Goal: Task Accomplishment & Management: Manage account settings

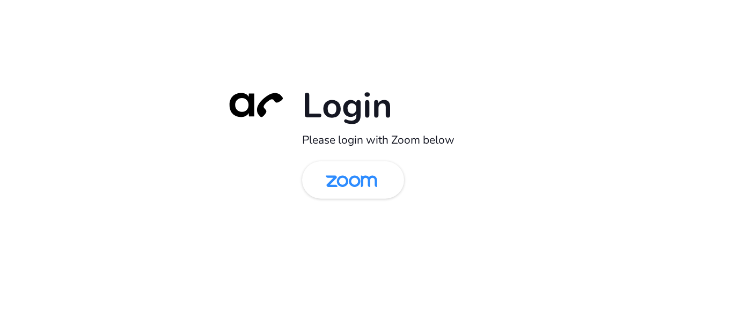
drag, startPoint x: 370, startPoint y: 188, endPoint x: 224, endPoint y: 208, distance: 147.8
click at [370, 188] on img at bounding box center [351, 181] width 74 height 35
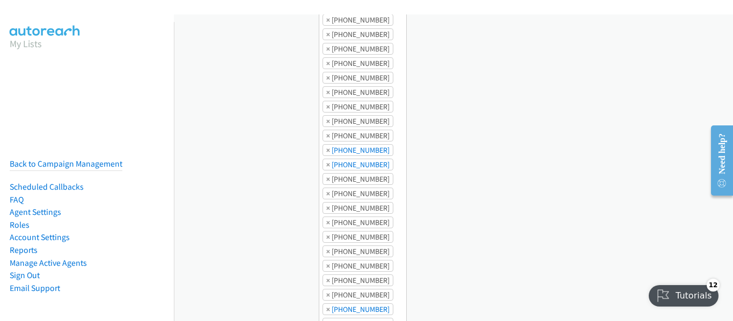
scroll to position [31106, 0]
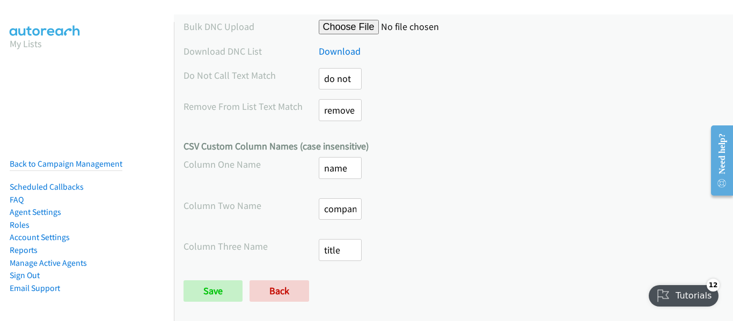
drag, startPoint x: 726, startPoint y: 94, endPoint x: 20, endPoint y: 34, distance: 708.4
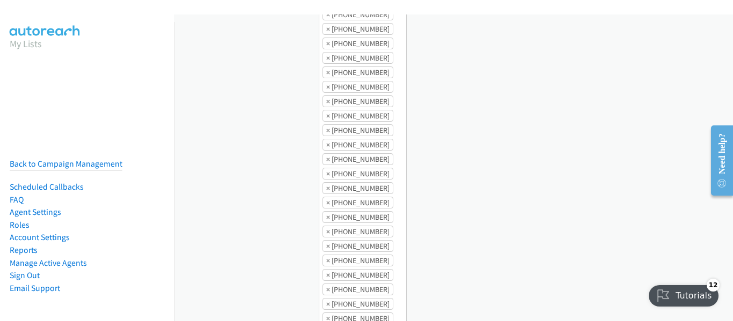
scroll to position [0, 0]
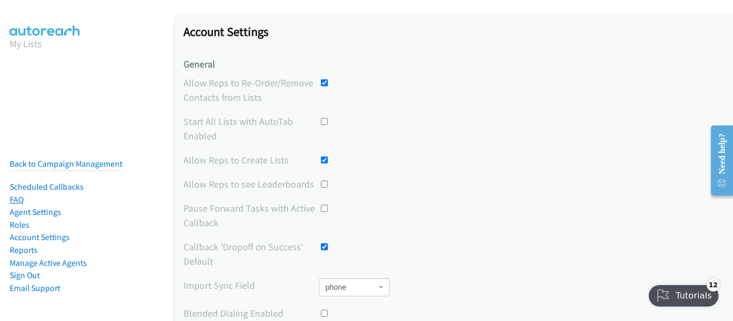
click at [12, 195] on link "FAQ" at bounding box center [17, 200] width 14 height 10
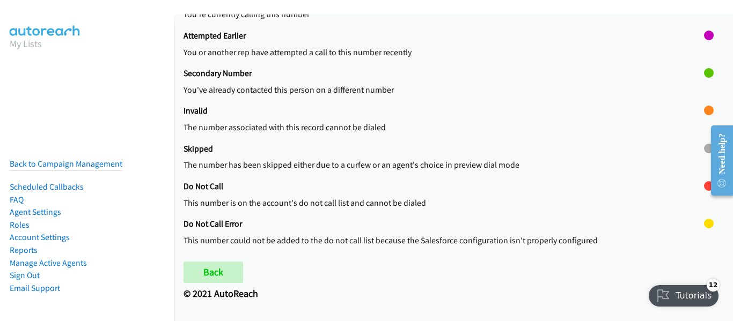
scroll to position [493, 0]
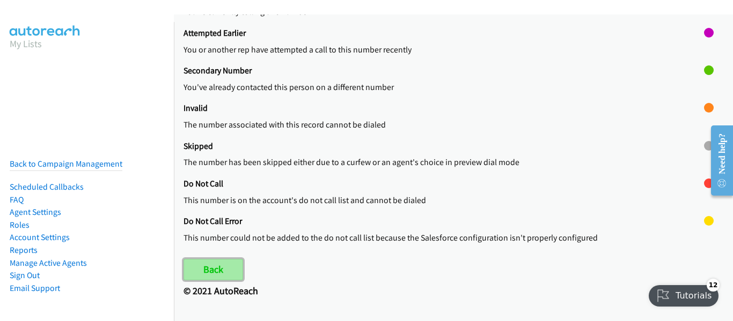
click at [211, 263] on link "Back" at bounding box center [213, 269] width 60 height 21
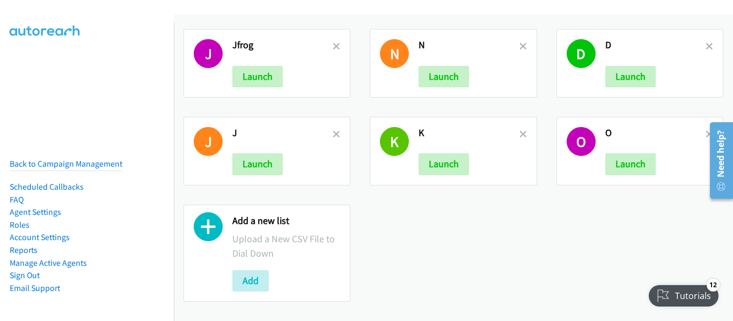
scroll to position [13, 0]
click at [255, 276] on button "Add" at bounding box center [250, 280] width 36 height 21
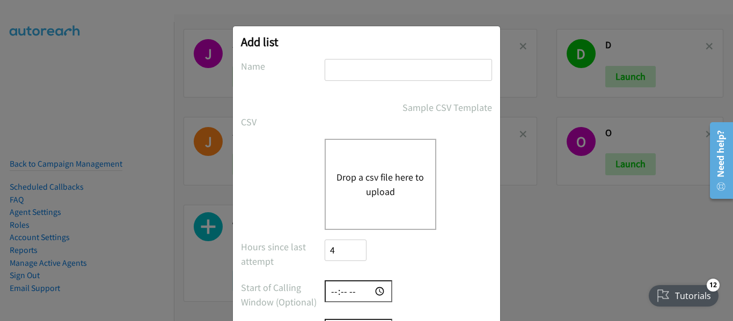
click at [377, 73] on input "text" at bounding box center [407, 70] width 167 height 22
click at [346, 162] on div "Drop a csv file here to upload" at bounding box center [380, 184] width 112 height 91
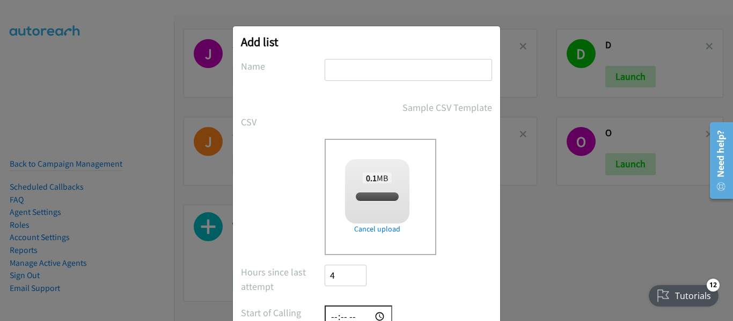
click at [351, 76] on input "text" at bounding box center [407, 70] width 167 height 22
checkbox input "true"
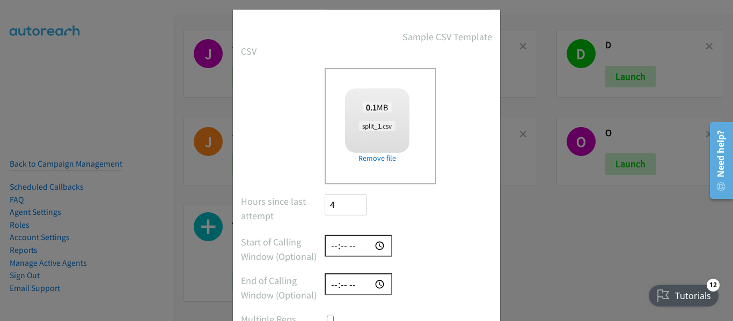
scroll to position [142, 0]
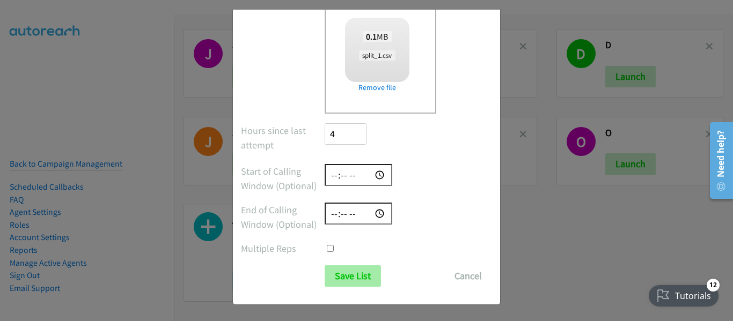
type input "a"
click at [333, 277] on input "Save List" at bounding box center [352, 275] width 56 height 21
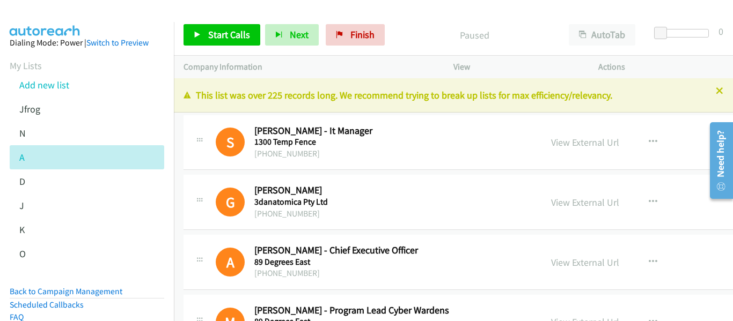
click at [622, 73] on div "Actions" at bounding box center [660, 67] width 145 height 23
click at [198, 137] on icon at bounding box center [199, 139] width 13 height 5
click at [198, 141] on icon at bounding box center [199, 141] width 13 height 5
click at [638, 139] on button "button" at bounding box center [652, 141] width 29 height 21
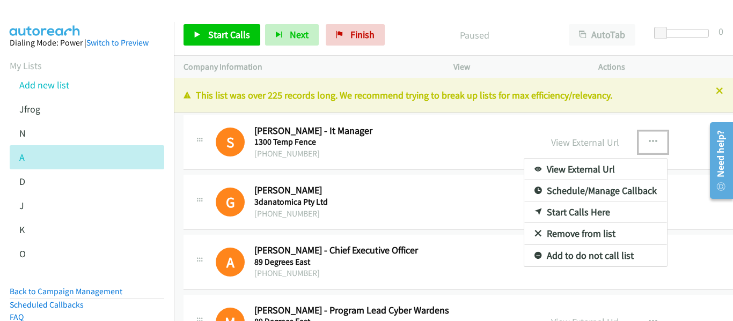
click at [604, 201] on link "Schedule/Manage Callback" at bounding box center [595, 190] width 143 height 21
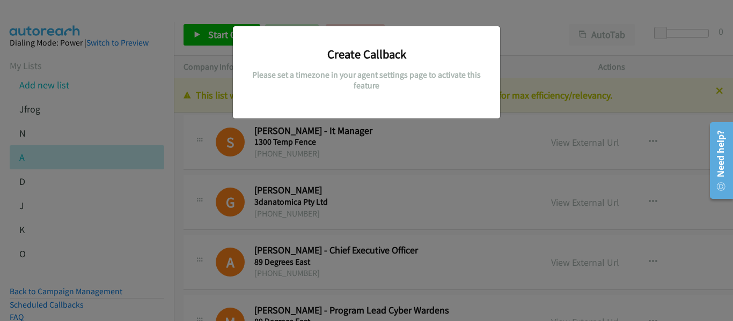
click at [406, 137] on div "Create Callback Please set a timezone in your agent settings page to activate t…" at bounding box center [366, 166] width 733 height 312
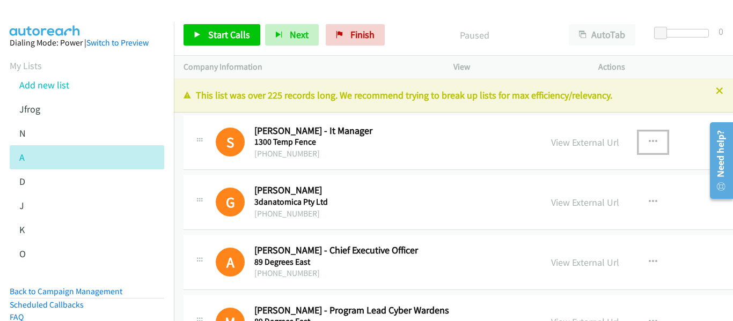
click at [648, 145] on icon "button" at bounding box center [652, 142] width 9 height 9
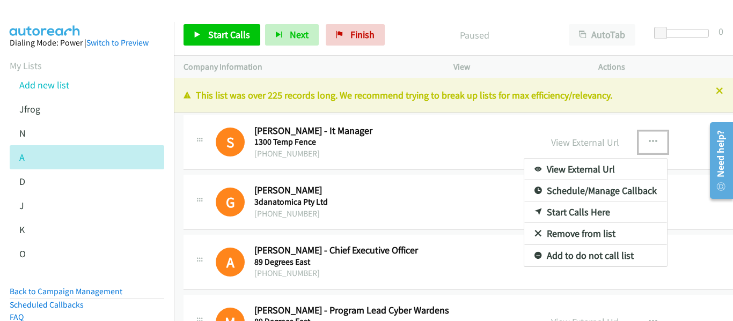
click at [580, 208] on link "Start Calls Here" at bounding box center [595, 212] width 143 height 21
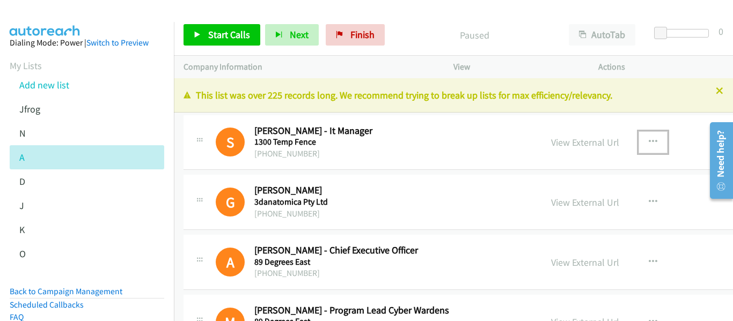
click at [251, 154] on div "S" at bounding box center [235, 142] width 39 height 29
click at [257, 119] on div "S Callback Scheduled Sean Fei - It Manager 1300 Temp Fence +61426477155 View Ex…" at bounding box center [521, 142] width 676 height 55
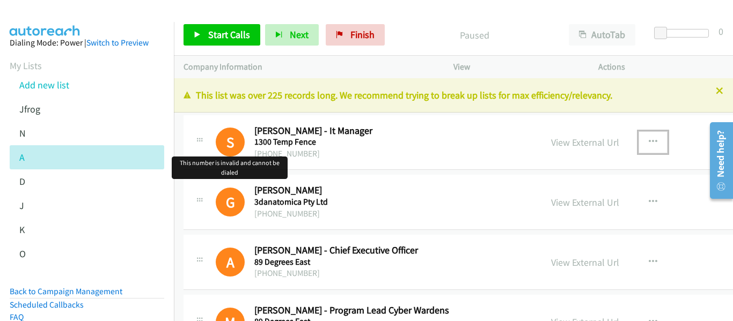
click at [226, 146] on h1 "S" at bounding box center [230, 142] width 29 height 29
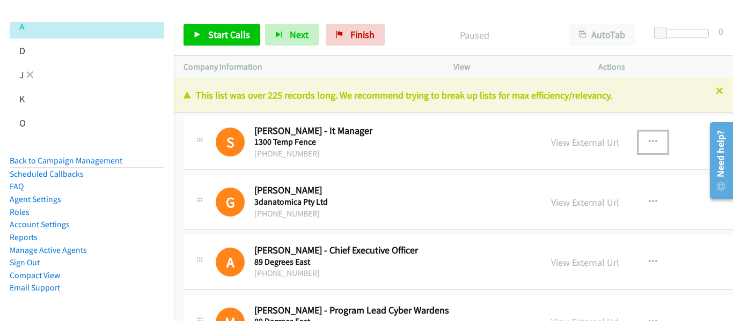
scroll to position [138, 0]
click at [99, 156] on link "Back to Campaign Management" at bounding box center [66, 161] width 113 height 10
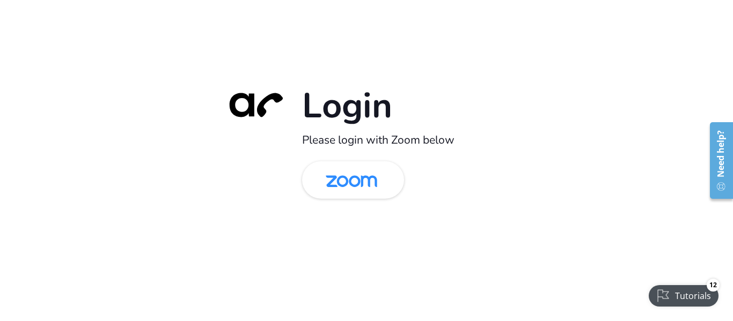
drag, startPoint x: 27, startPoint y: 219, endPoint x: 26, endPoint y: 201, distance: 17.7
click at [27, 219] on div "Login Please login with Zoom below" at bounding box center [366, 160] width 733 height 321
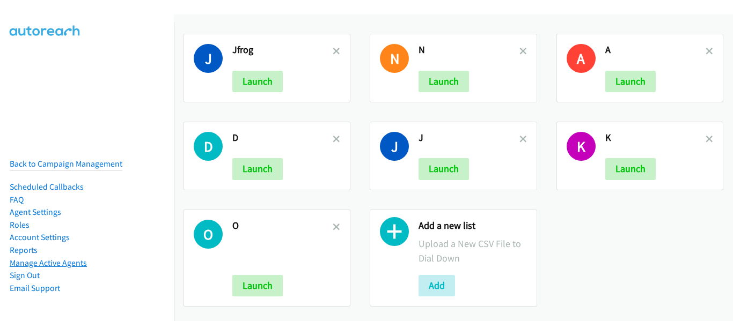
click at [67, 258] on link "Manage Active Agents" at bounding box center [48, 263] width 77 height 10
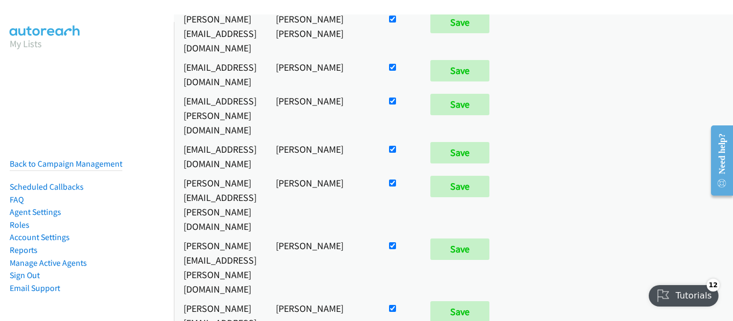
checkbox input "false"
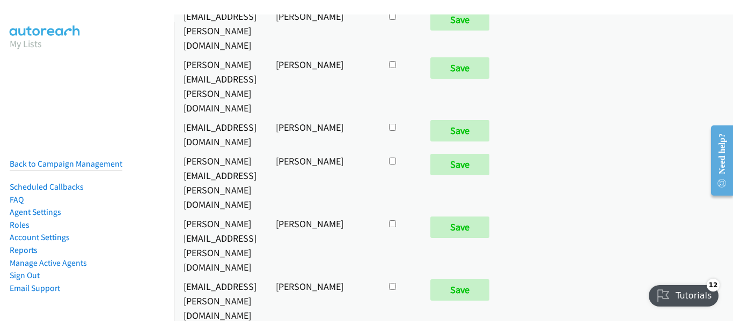
scroll to position [5813, 0]
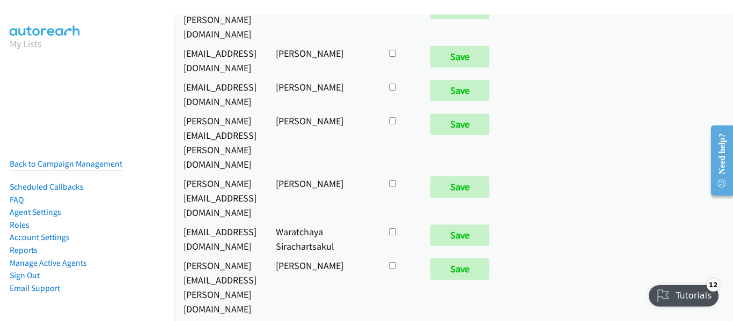
checkbox input "true"
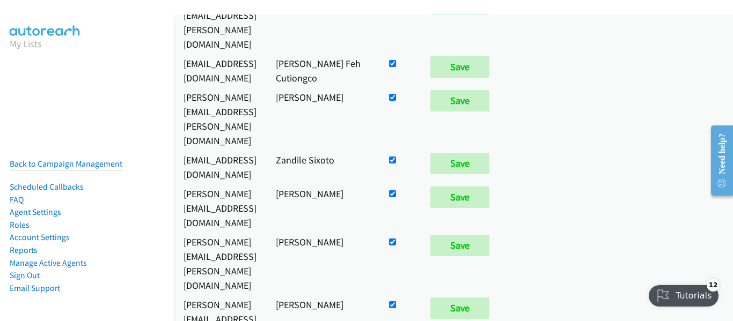
scroll to position [985, 0]
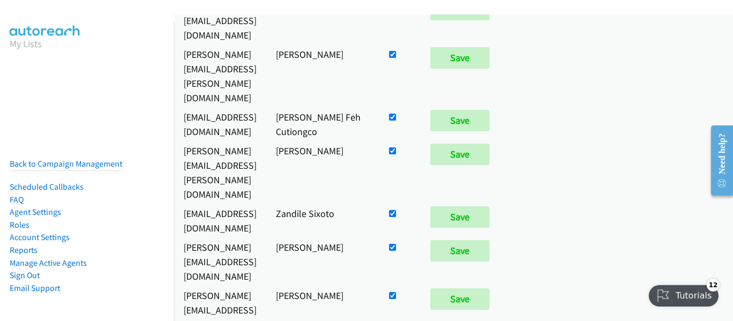
checkbox input "false"
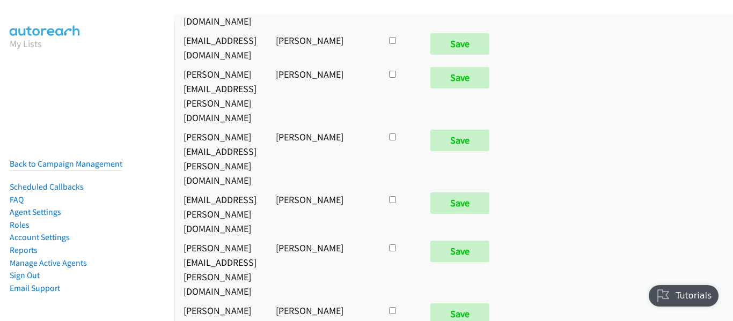
scroll to position [3383, 0]
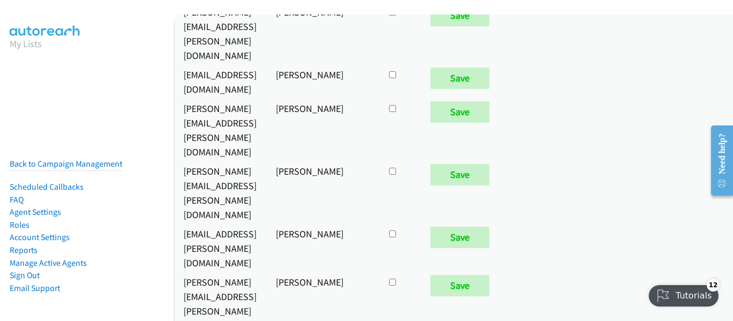
checkbox input "true"
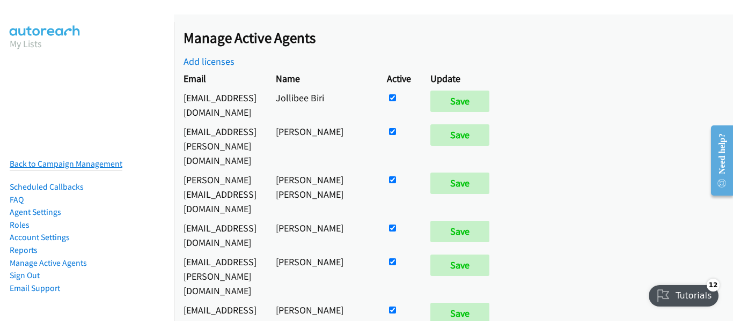
click at [84, 159] on link "Back to Campaign Management" at bounding box center [66, 164] width 113 height 10
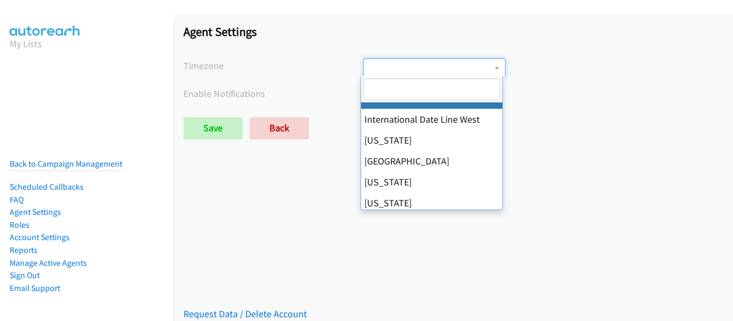
click at [396, 68] on span at bounding box center [434, 67] width 142 height 18
